Goal: Information Seeking & Learning: Learn about a topic

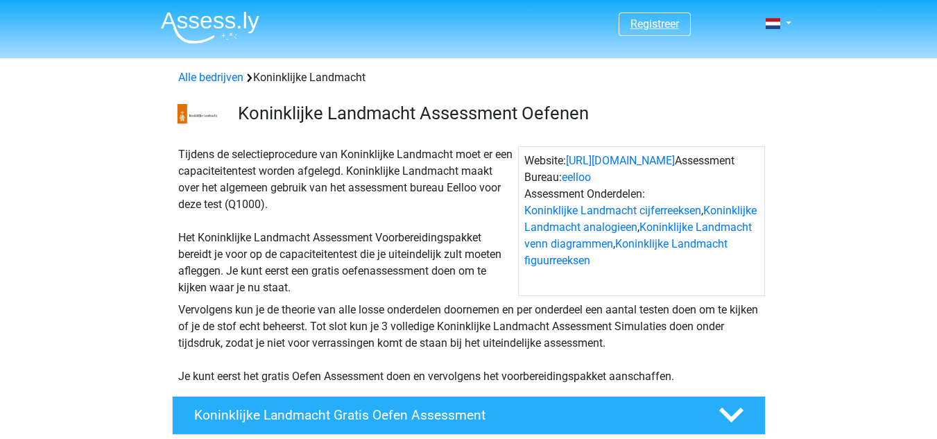
click at [669, 24] on link "Registreer" at bounding box center [655, 23] width 49 height 13
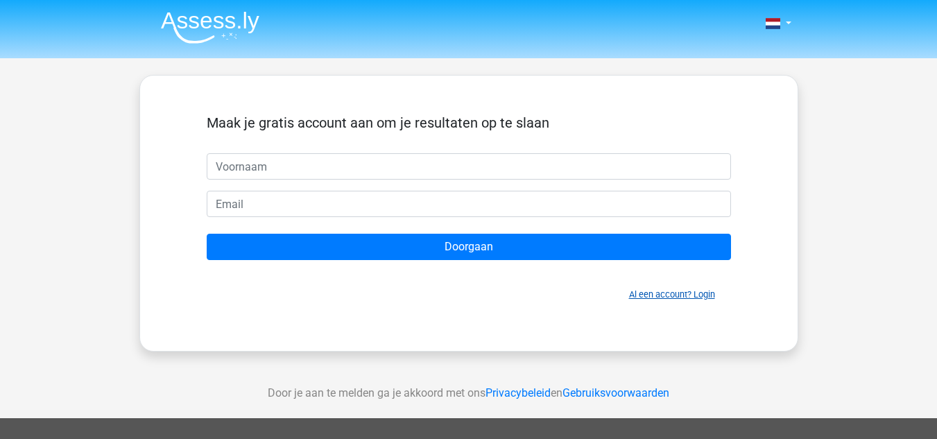
click at [706, 295] on link "Al een account? Login" at bounding box center [672, 294] width 86 height 10
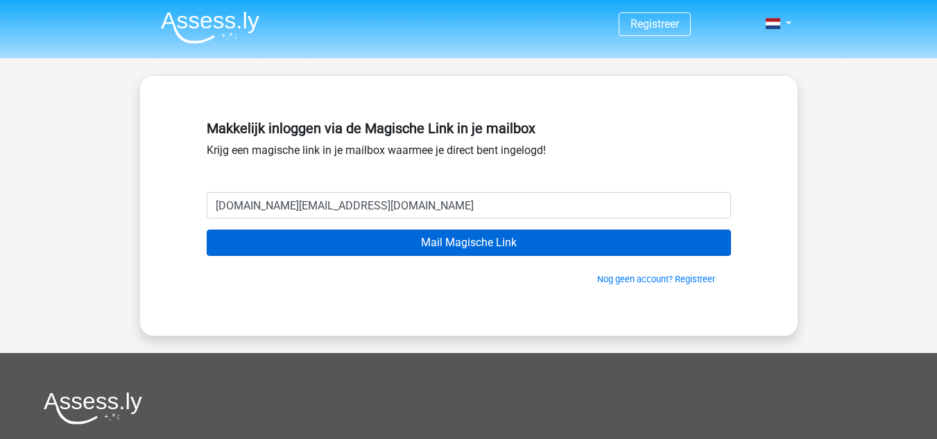
type input "[DOMAIN_NAME][EMAIL_ADDRESS][DOMAIN_NAME]"
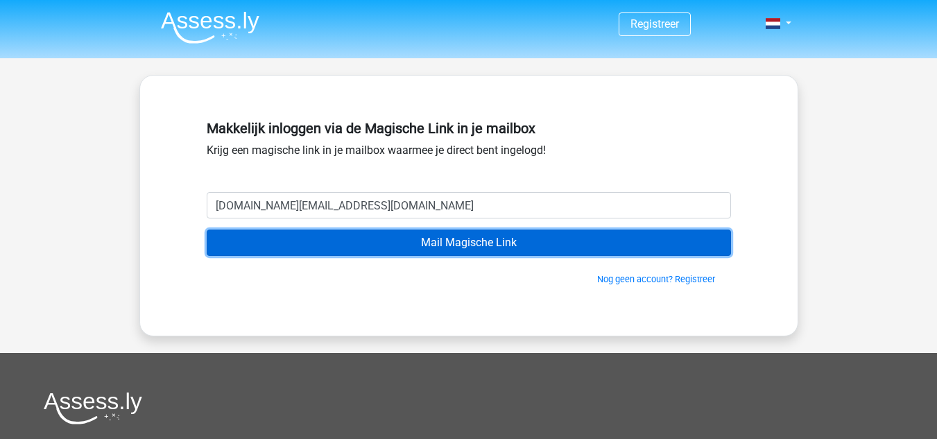
click at [505, 240] on input "Mail Magische Link" at bounding box center [469, 243] width 524 height 26
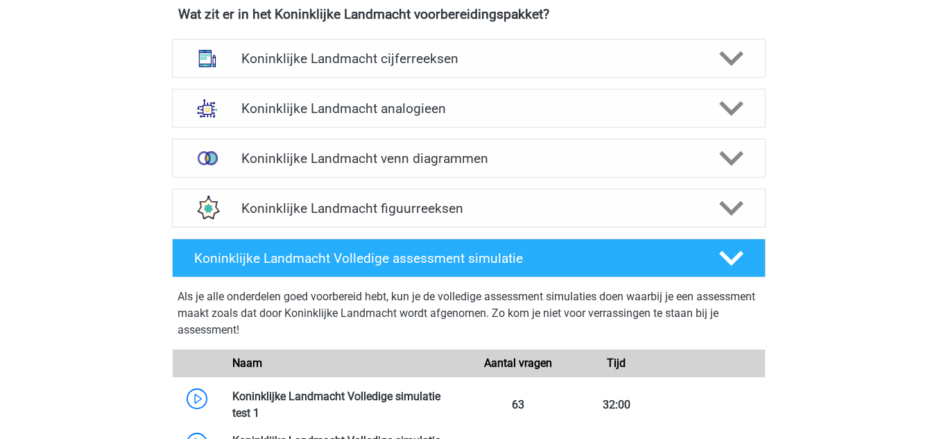
scroll to position [1041, 0]
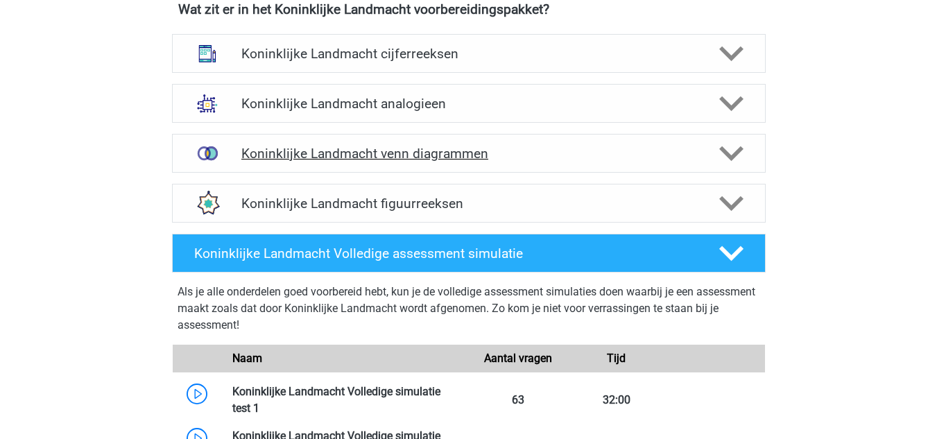
click at [524, 157] on h4 "Koninklijke Landmacht venn diagrammen" at bounding box center [468, 154] width 454 height 16
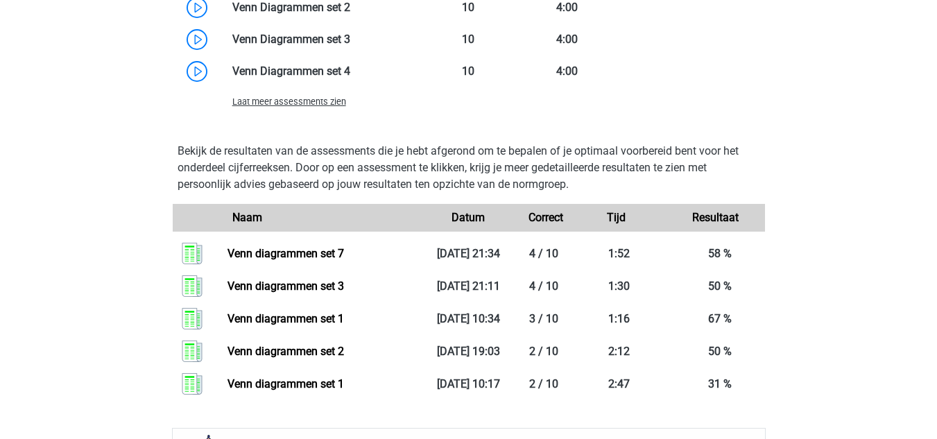
scroll to position [1596, 0]
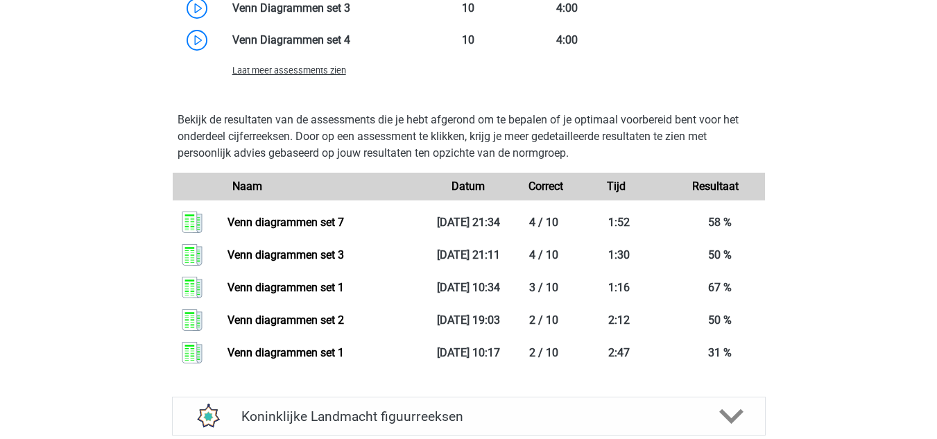
click at [305, 71] on span "Laat meer assessments zien" at bounding box center [289, 70] width 114 height 10
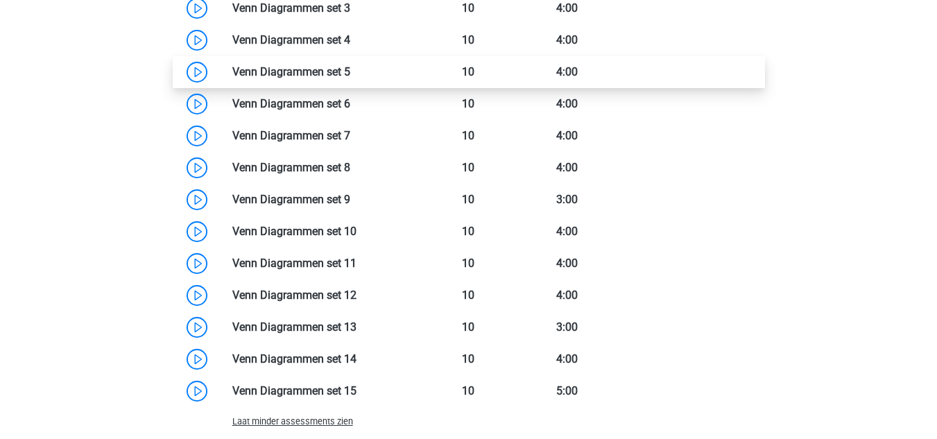
click at [350, 78] on link at bounding box center [350, 71] width 0 height 13
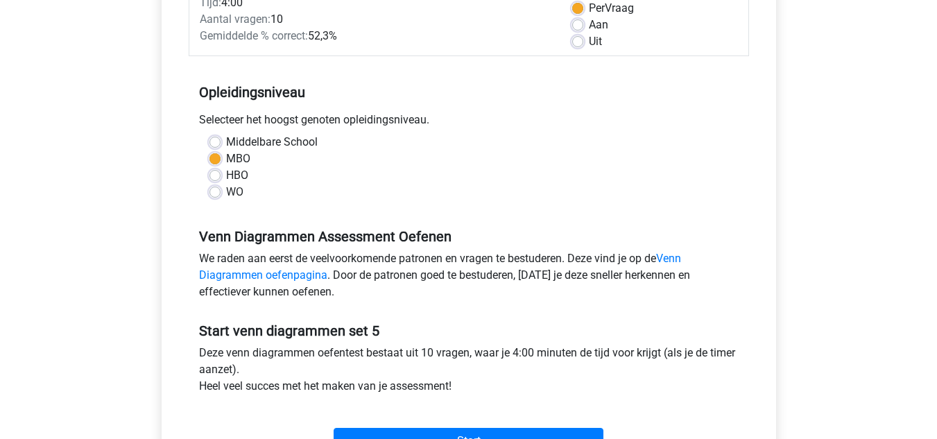
scroll to position [347, 0]
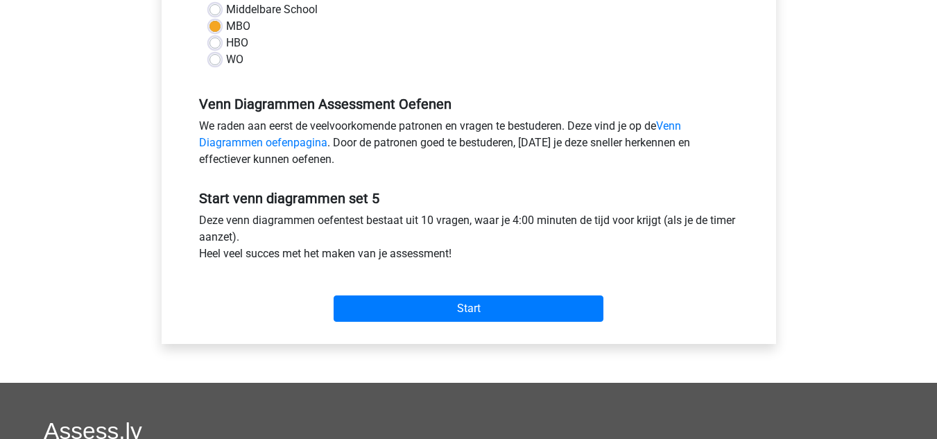
click at [440, 231] on div "Deze venn diagrammen oefentest bestaat uit 10 vragen, waar je 4:00 minuten de t…" at bounding box center [469, 239] width 561 height 55
drag, startPoint x: 440, startPoint y: 231, endPoint x: 418, endPoint y: 228, distance: 22.4
click at [418, 228] on div "Deze venn diagrammen oefentest bestaat uit 10 vragen, waar je 4:00 minuten de t…" at bounding box center [469, 239] width 561 height 55
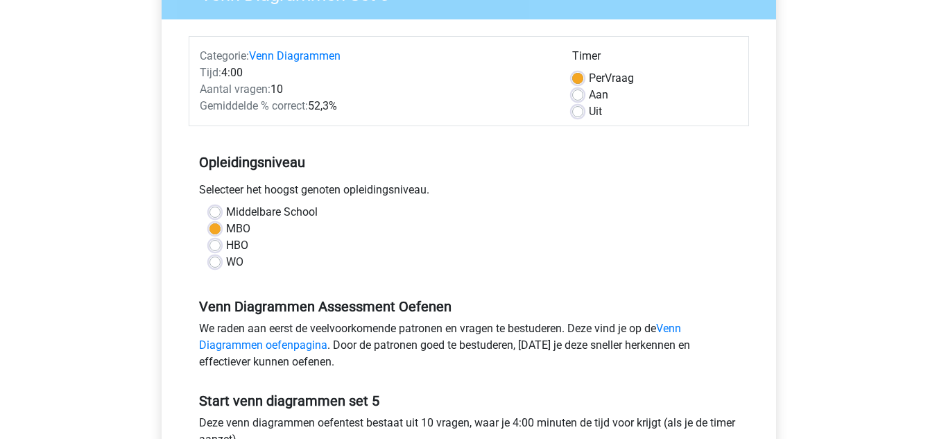
scroll to position [139, 0]
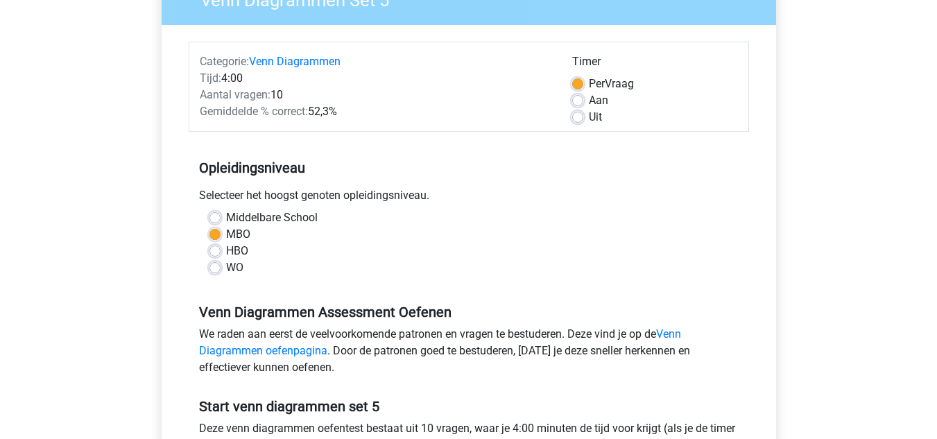
click at [589, 116] on label "Uit" at bounding box center [595, 117] width 13 height 17
click at [581, 116] on input "Uit" at bounding box center [577, 116] width 11 height 14
radio input "true"
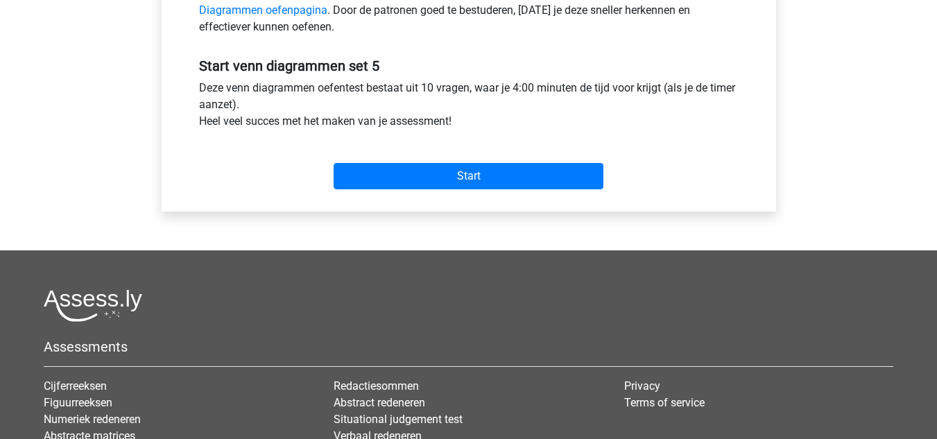
scroll to position [486, 0]
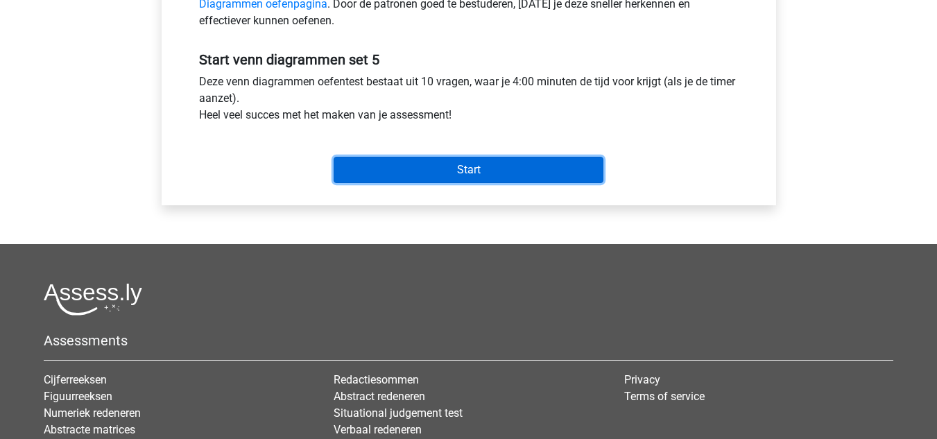
click at [508, 166] on input "Start" at bounding box center [469, 170] width 270 height 26
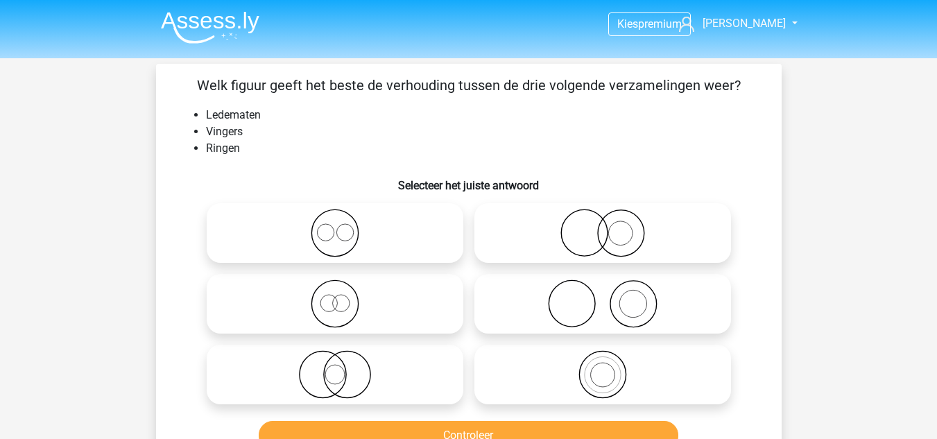
click at [428, 359] on icon at bounding box center [335, 374] width 246 height 49
click at [344, 359] on input "radio" at bounding box center [339, 363] width 9 height 9
radio input "true"
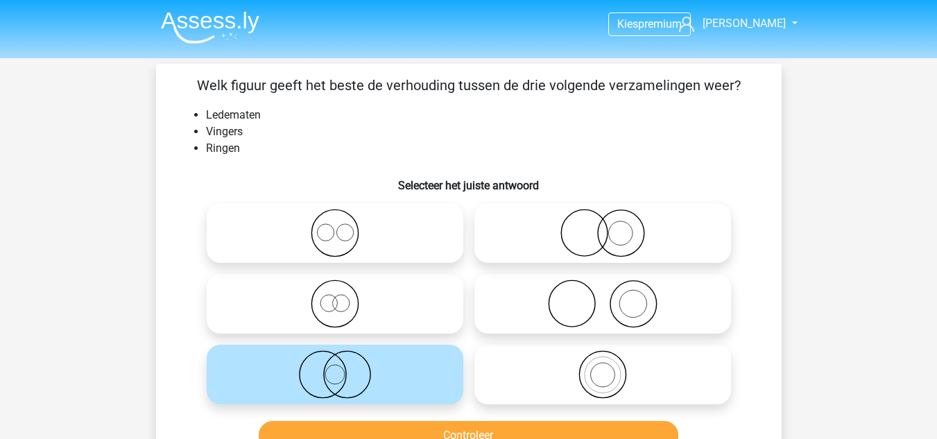
click at [389, 297] on icon at bounding box center [335, 304] width 246 height 49
click at [344, 297] on input "radio" at bounding box center [339, 292] width 9 height 9
radio input "true"
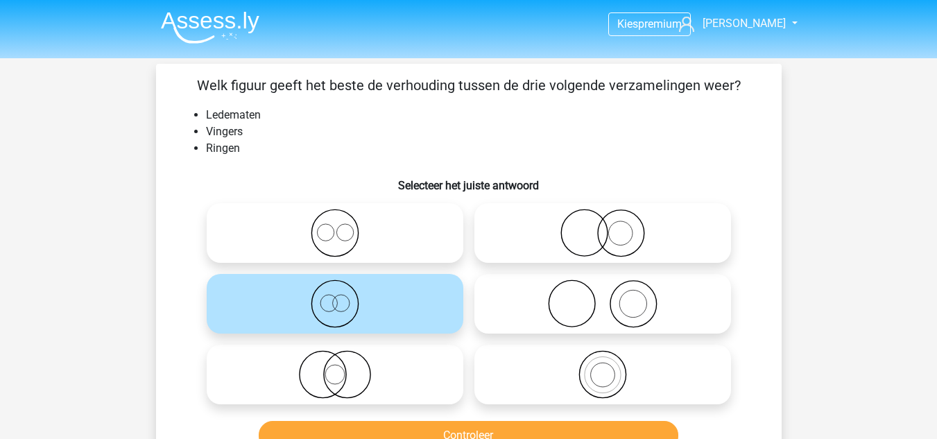
click at [588, 229] on icon at bounding box center [603, 233] width 246 height 49
click at [603, 226] on input "radio" at bounding box center [607, 221] width 9 height 9
radio input "true"
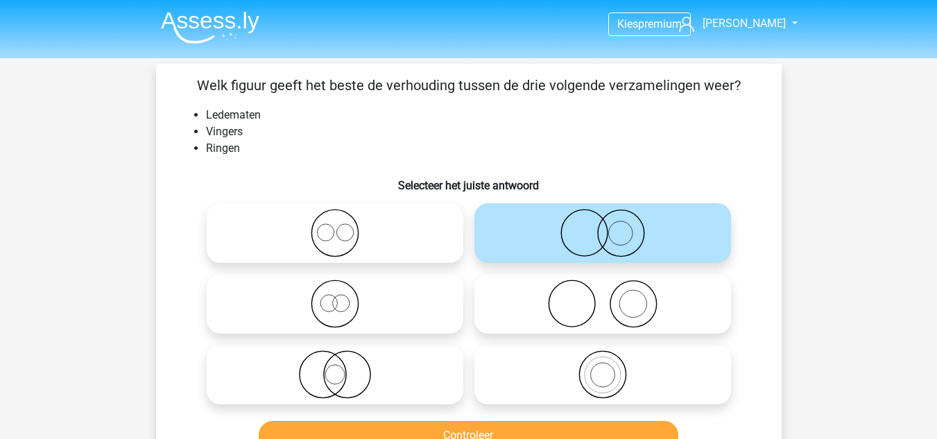
click at [322, 223] on icon at bounding box center [335, 233] width 246 height 49
click at [335, 223] on input "radio" at bounding box center [339, 221] width 9 height 9
radio input "true"
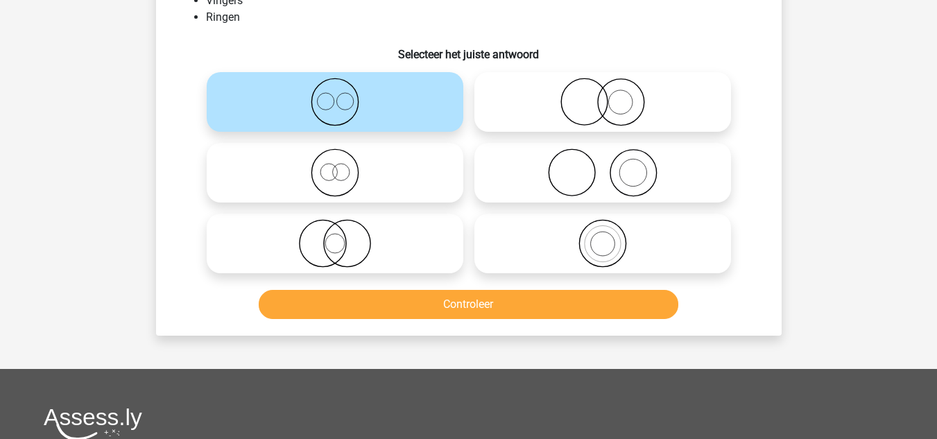
scroll to position [139, 0]
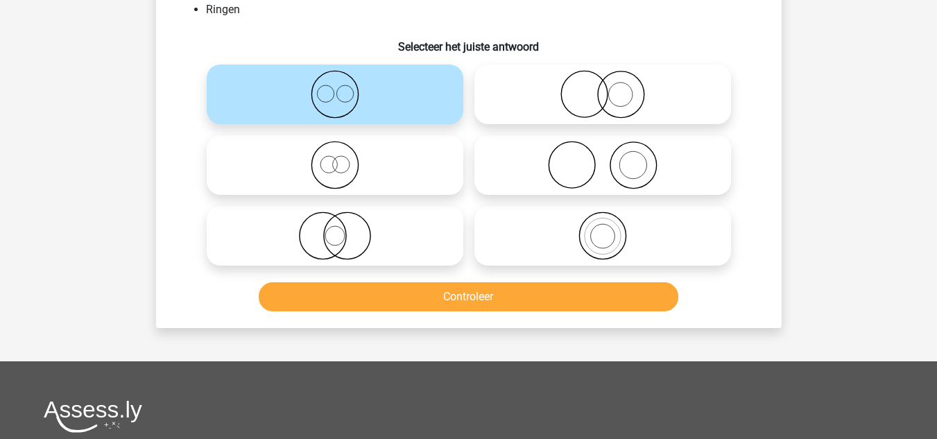
click at [470, 316] on div "Controleer" at bounding box center [469, 299] width 536 height 35
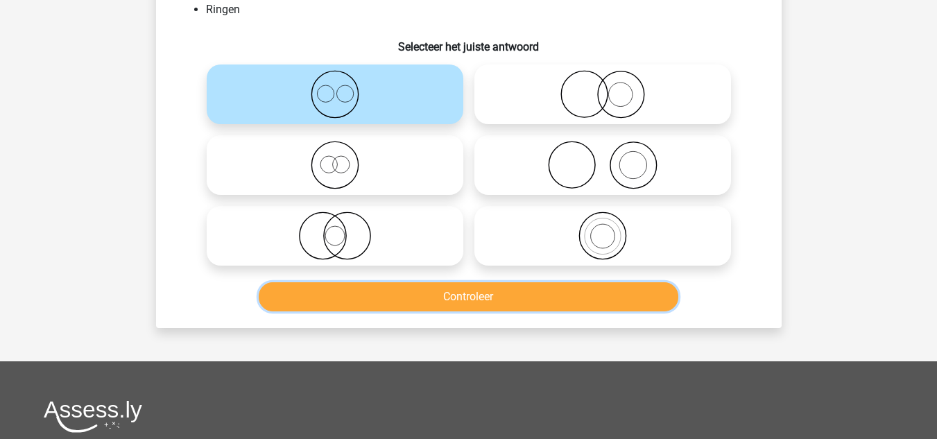
click at [472, 297] on button "Controleer" at bounding box center [469, 296] width 420 height 29
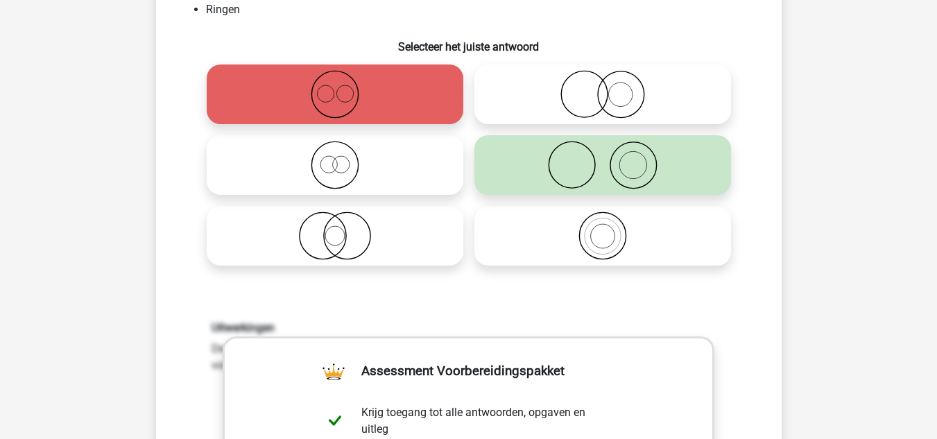
scroll to position [69, 0]
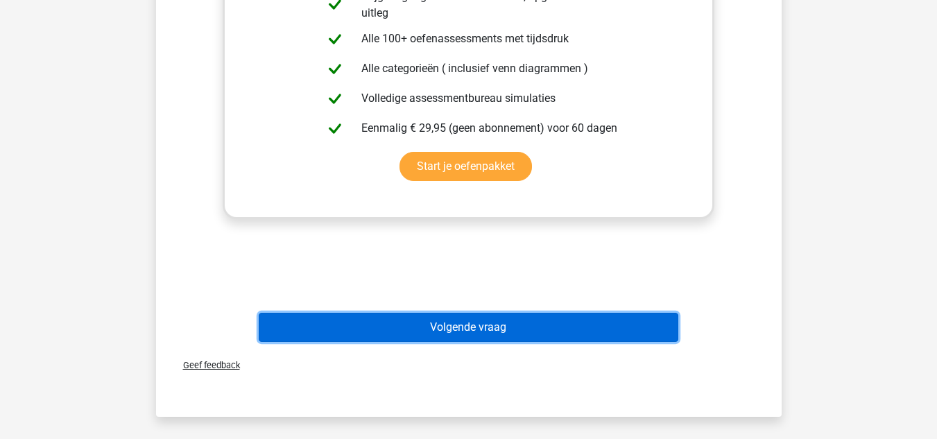
click at [465, 321] on button "Volgende vraag" at bounding box center [469, 327] width 420 height 29
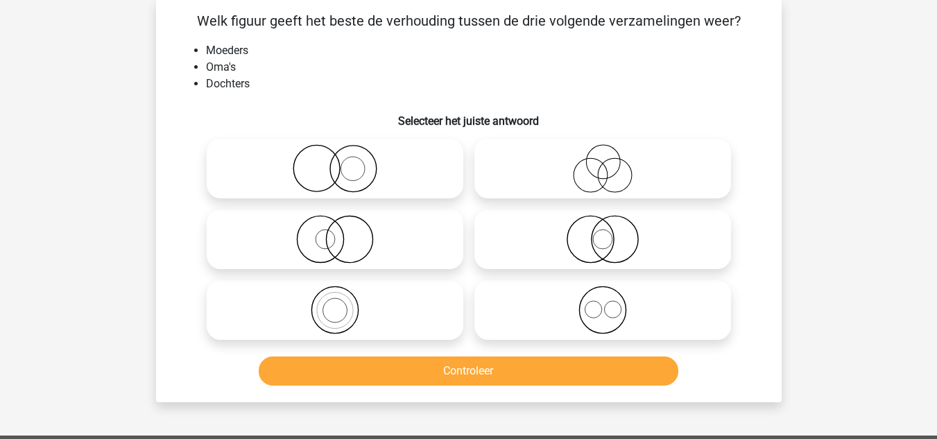
scroll to position [64, 0]
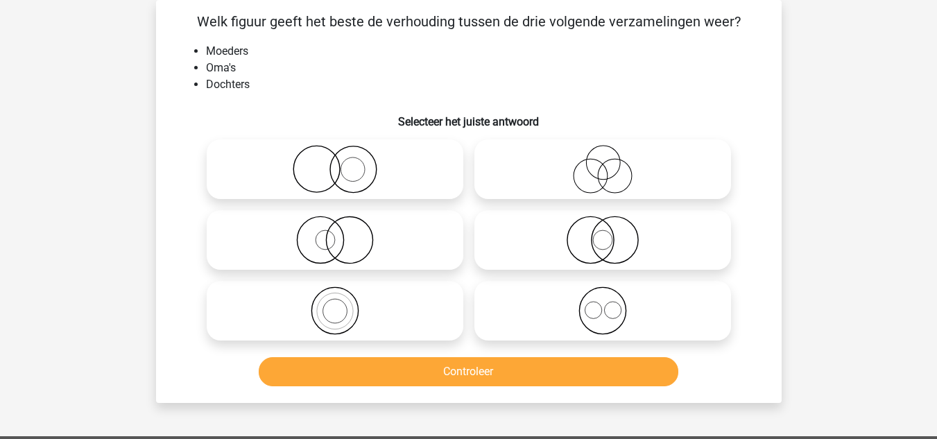
click at [391, 296] on icon at bounding box center [335, 311] width 246 height 49
click at [344, 296] on input "radio" at bounding box center [339, 299] width 9 height 9
radio input "true"
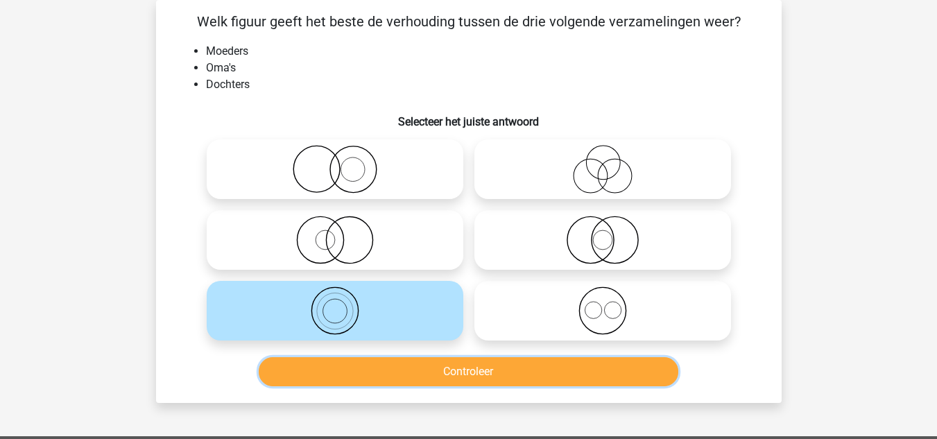
click at [424, 359] on button "Controleer" at bounding box center [469, 371] width 420 height 29
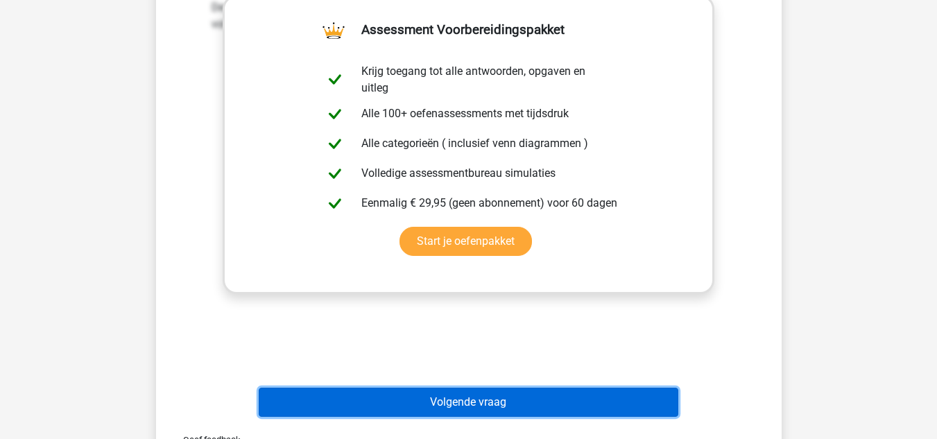
click at [429, 392] on button "Volgende vraag" at bounding box center [469, 402] width 420 height 29
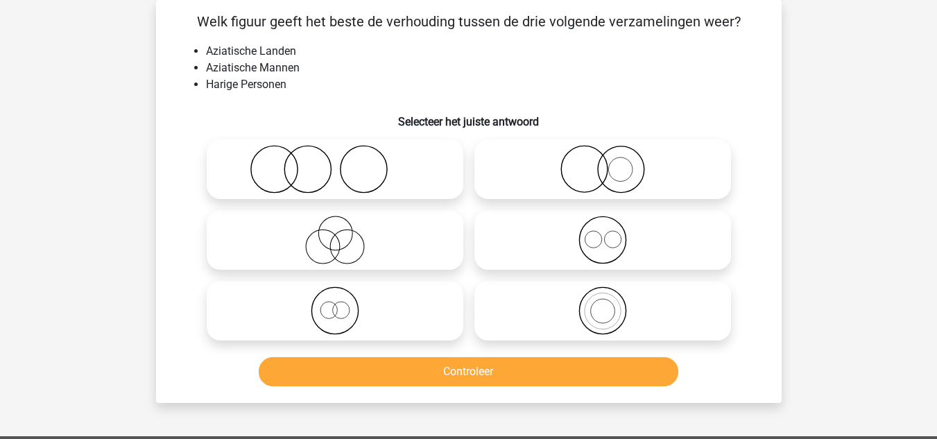
click at [628, 162] on icon at bounding box center [603, 169] width 246 height 49
click at [612, 162] on input "radio" at bounding box center [607, 157] width 9 height 9
radio input "true"
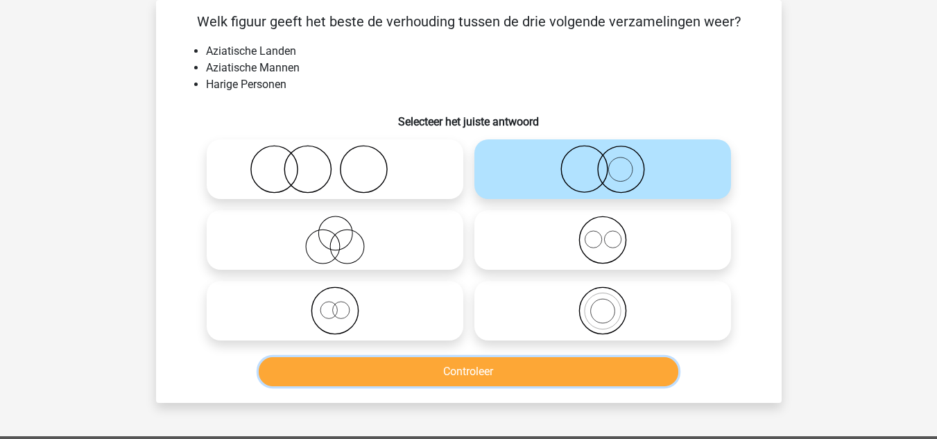
click at [494, 377] on button "Controleer" at bounding box center [469, 371] width 420 height 29
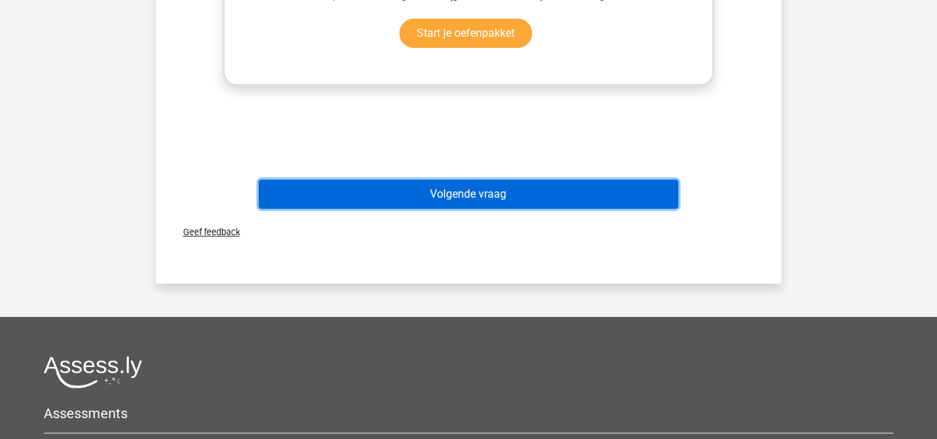
click at [381, 192] on button "Volgende vraag" at bounding box center [469, 194] width 420 height 29
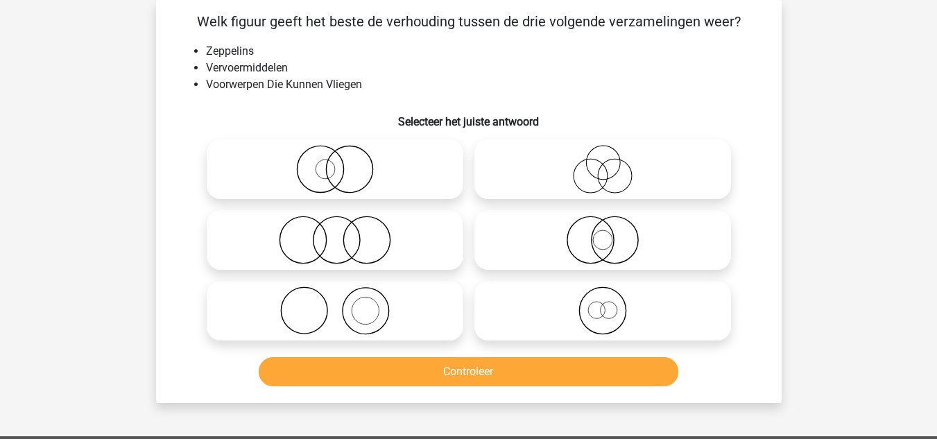
click at [379, 307] on icon at bounding box center [335, 311] width 246 height 49
click at [344, 304] on input "radio" at bounding box center [339, 299] width 9 height 9
radio input "true"
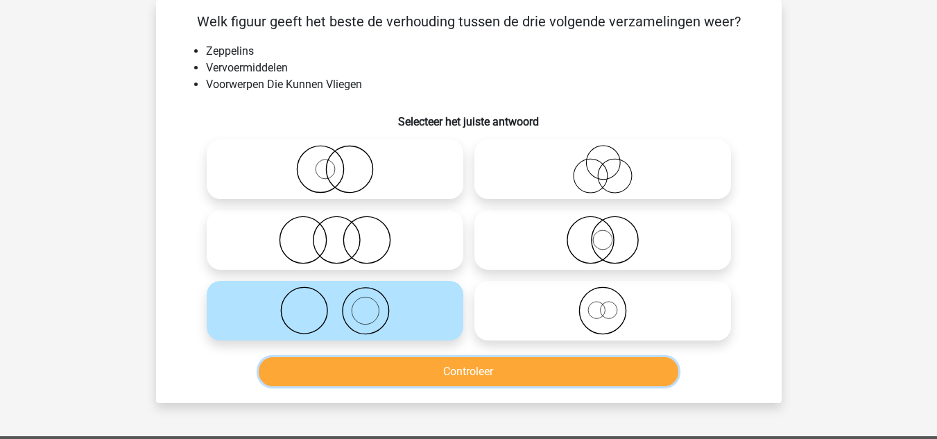
click at [433, 359] on button "Controleer" at bounding box center [469, 371] width 420 height 29
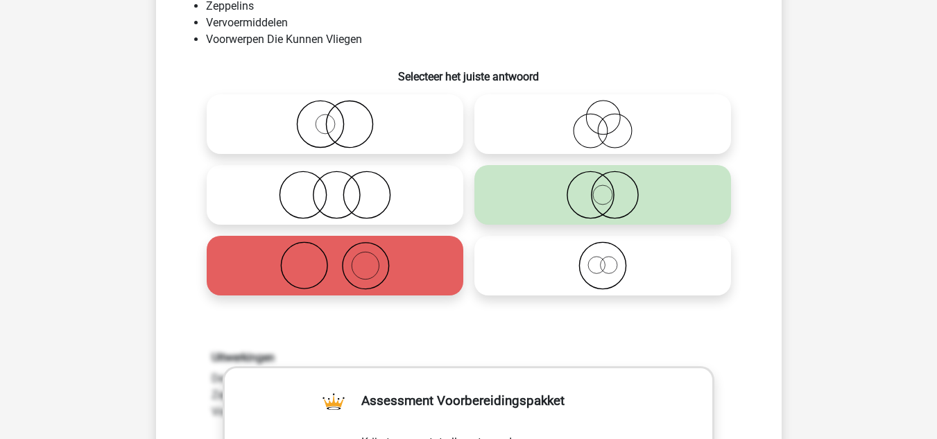
scroll to position [133, 0]
